Goal: Task Accomplishment & Management: Complete application form

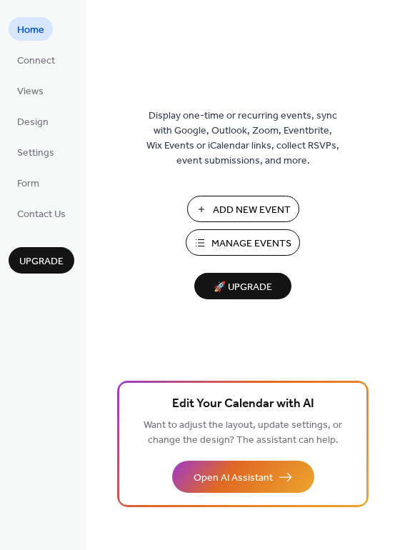
click at [259, 215] on span "Add New Event" at bounding box center [252, 210] width 78 height 15
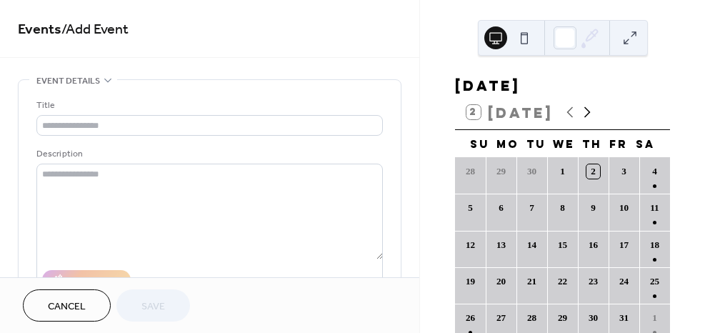
click at [584, 121] on icon at bounding box center [587, 112] width 17 height 17
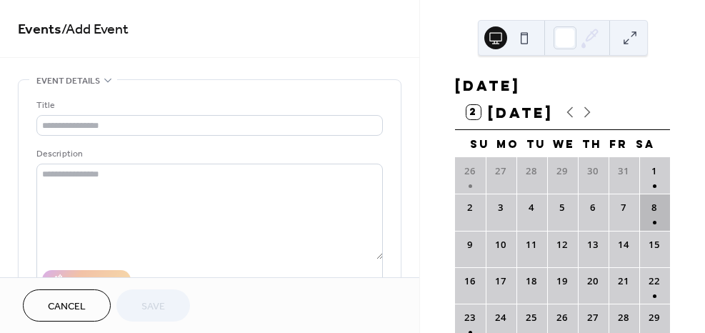
click at [644, 218] on div "8" at bounding box center [655, 212] width 31 height 36
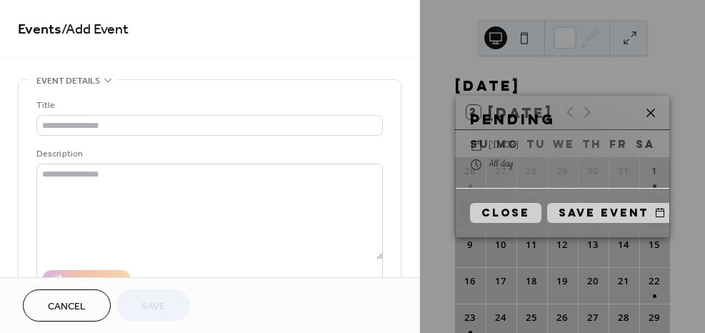
click at [653, 112] on icon at bounding box center [651, 112] width 17 height 17
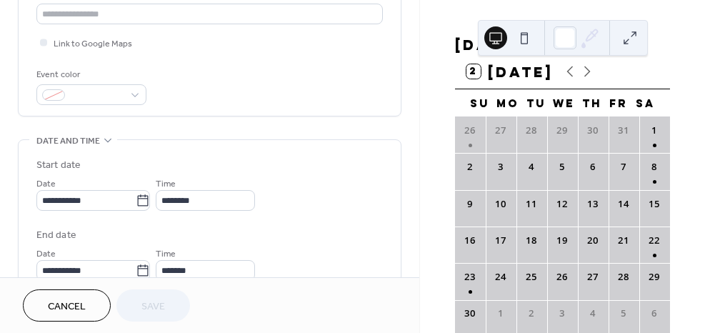
scroll to position [327, 0]
click at [643, 173] on div "8" at bounding box center [655, 171] width 31 height 36
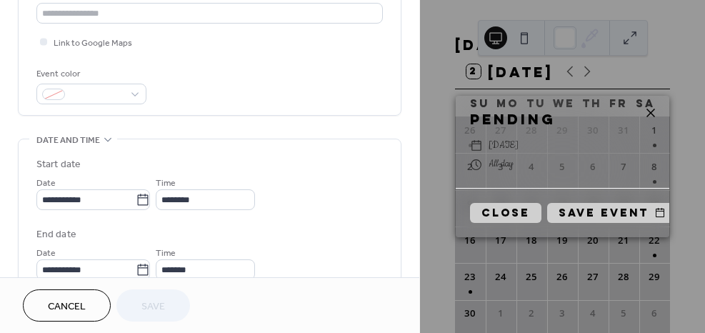
click at [653, 110] on icon at bounding box center [651, 113] width 9 height 9
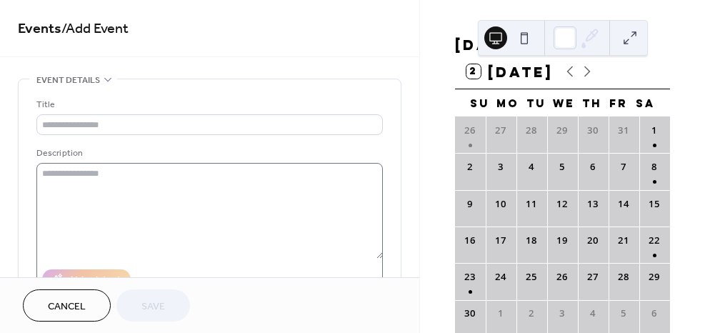
scroll to position [0, 0]
click at [66, 305] on span "Cancel" at bounding box center [67, 306] width 38 height 15
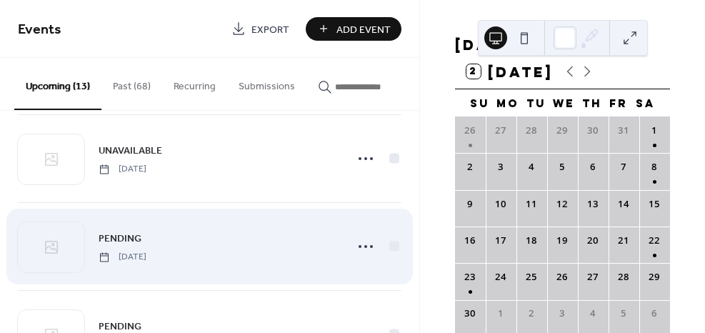
scroll to position [367, 0]
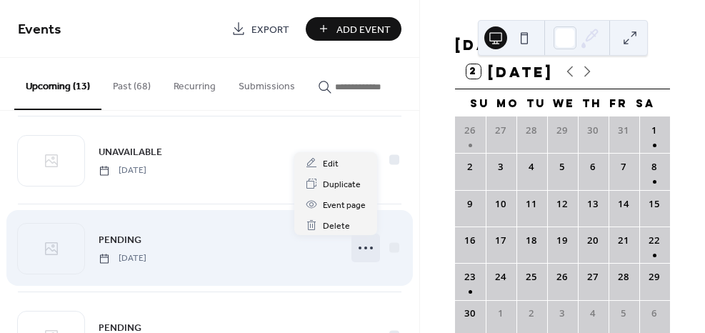
click at [364, 249] on icon at bounding box center [366, 248] width 23 height 23
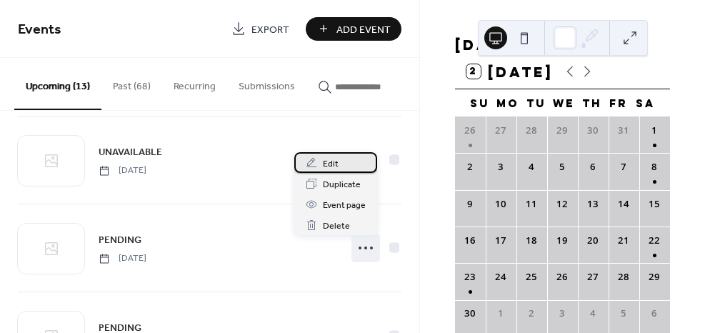
click at [344, 164] on div "Edit" at bounding box center [335, 162] width 83 height 21
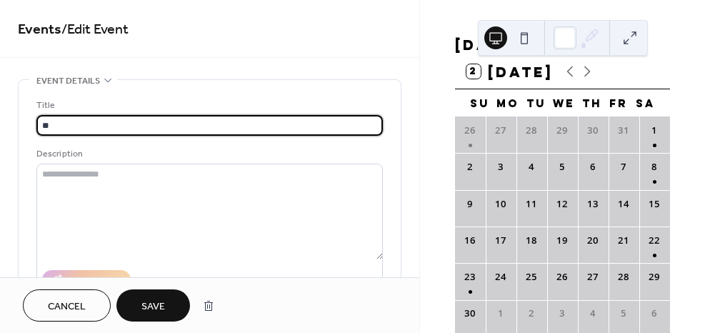
type input "*"
type input "******"
click at [152, 299] on span "Save" at bounding box center [154, 306] width 24 height 15
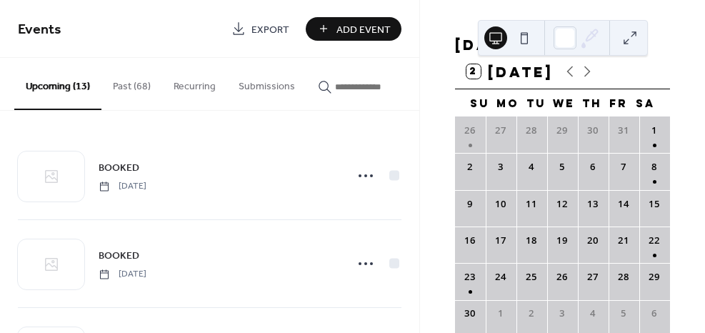
click at [370, 33] on span "Add Event" at bounding box center [364, 29] width 54 height 15
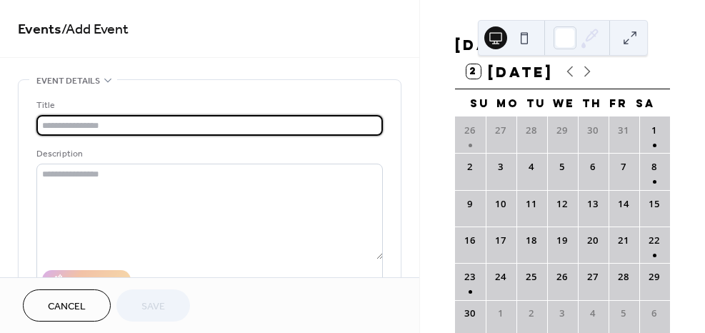
click at [164, 122] on input "text" at bounding box center [209, 125] width 347 height 21
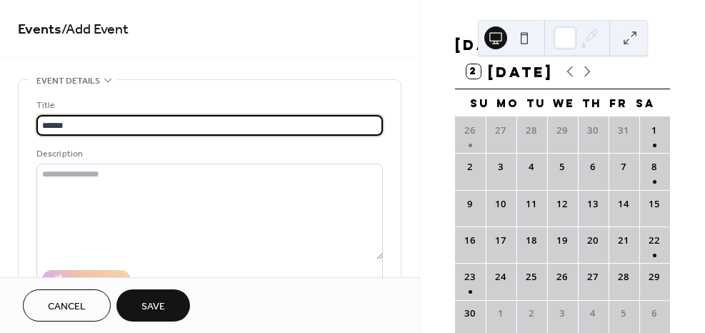
type input "******"
click at [257, 90] on div "Title ****** Description AI Assistant Location Link to Google Maps Event color" at bounding box center [209, 261] width 347 height 362
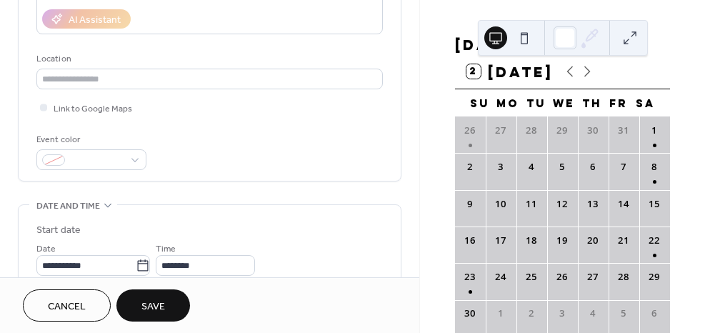
scroll to position [327, 0]
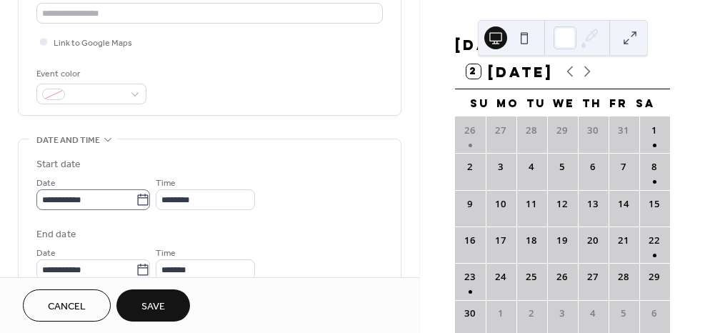
click at [147, 195] on icon at bounding box center [143, 200] width 14 height 14
click at [136, 195] on input "**********" at bounding box center [85, 199] width 99 height 21
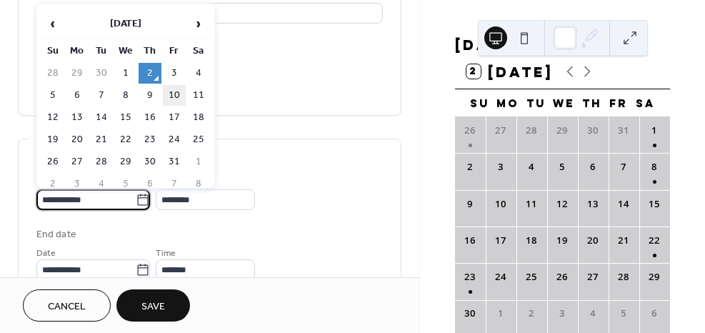
click at [172, 89] on td "10" at bounding box center [174, 95] width 23 height 21
type input "**********"
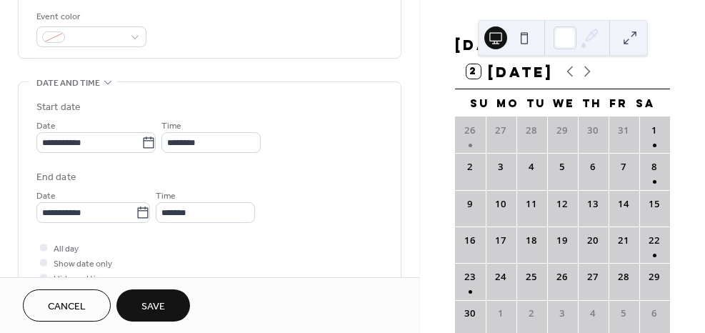
scroll to position [408, 0]
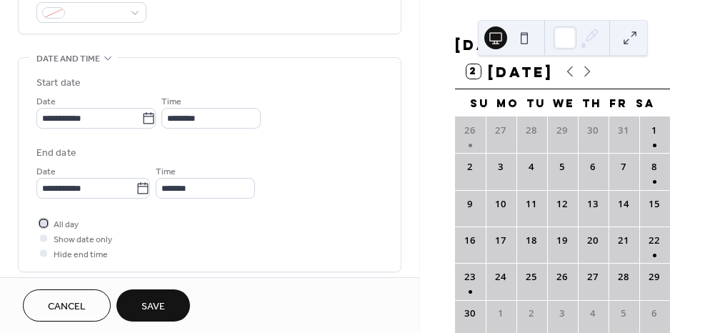
click at [41, 221] on div at bounding box center [43, 222] width 7 height 7
click at [152, 306] on span "Save" at bounding box center [154, 306] width 24 height 15
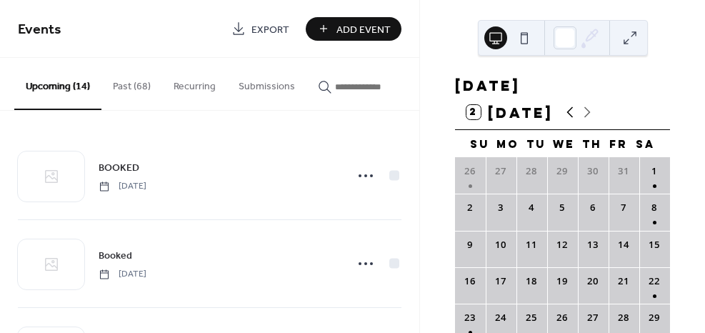
click at [568, 121] on icon at bounding box center [570, 112] width 17 height 17
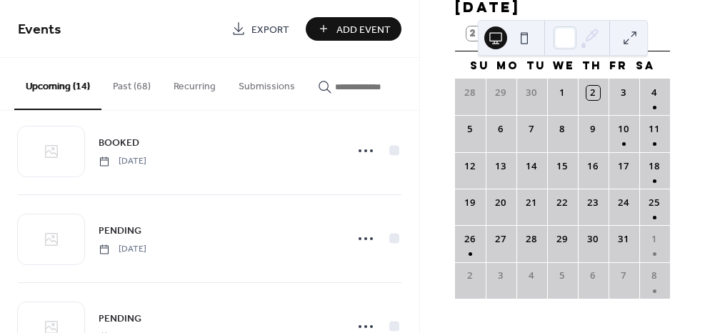
scroll to position [560, 0]
